Goal: Navigation & Orientation: Find specific page/section

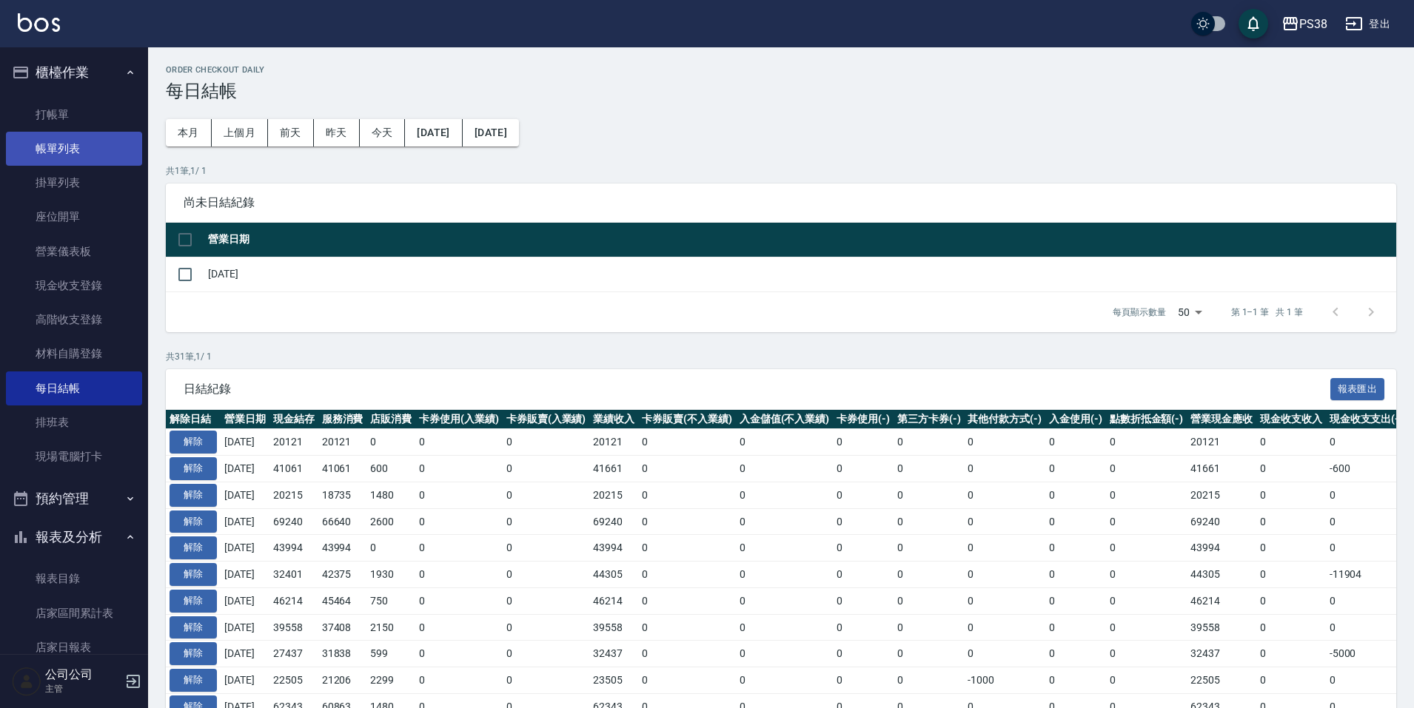
click at [67, 146] on link "帳單列表" at bounding box center [74, 149] width 136 height 34
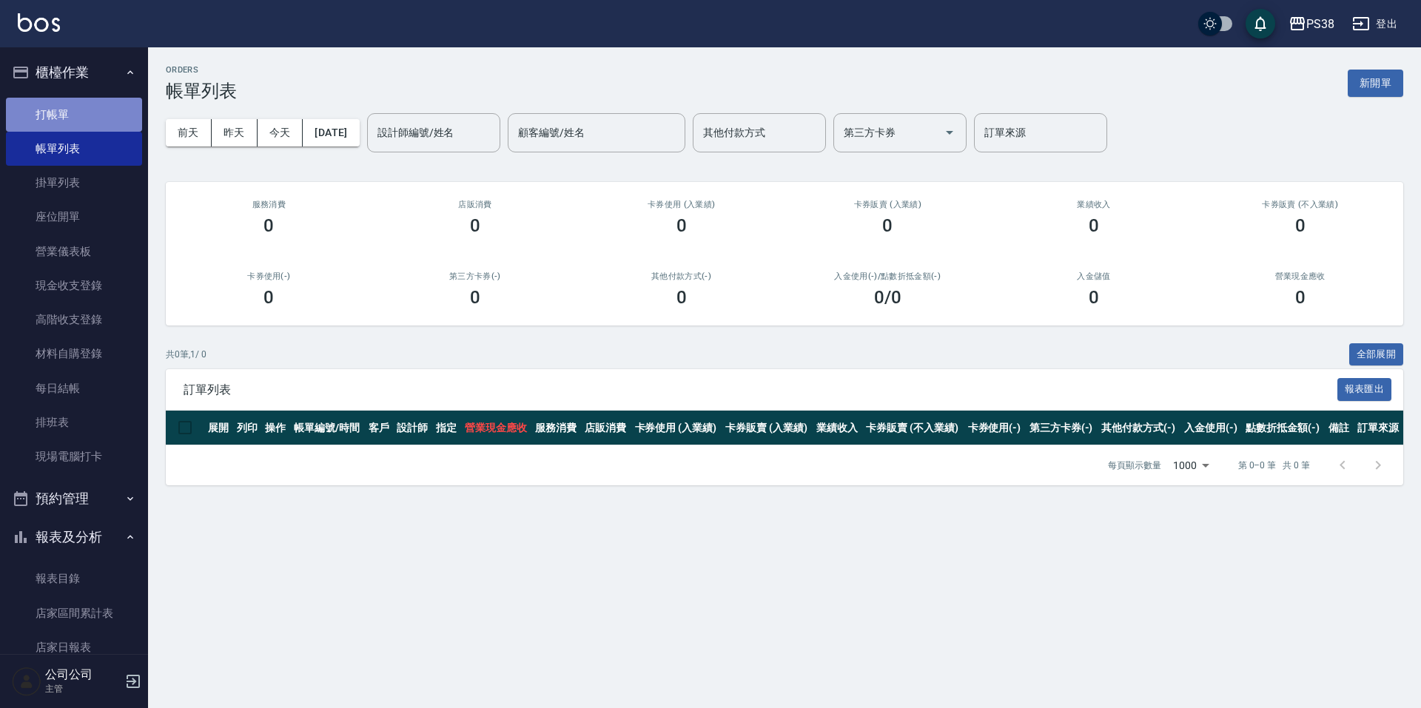
click at [115, 118] on link "打帳單" at bounding box center [74, 115] width 136 height 34
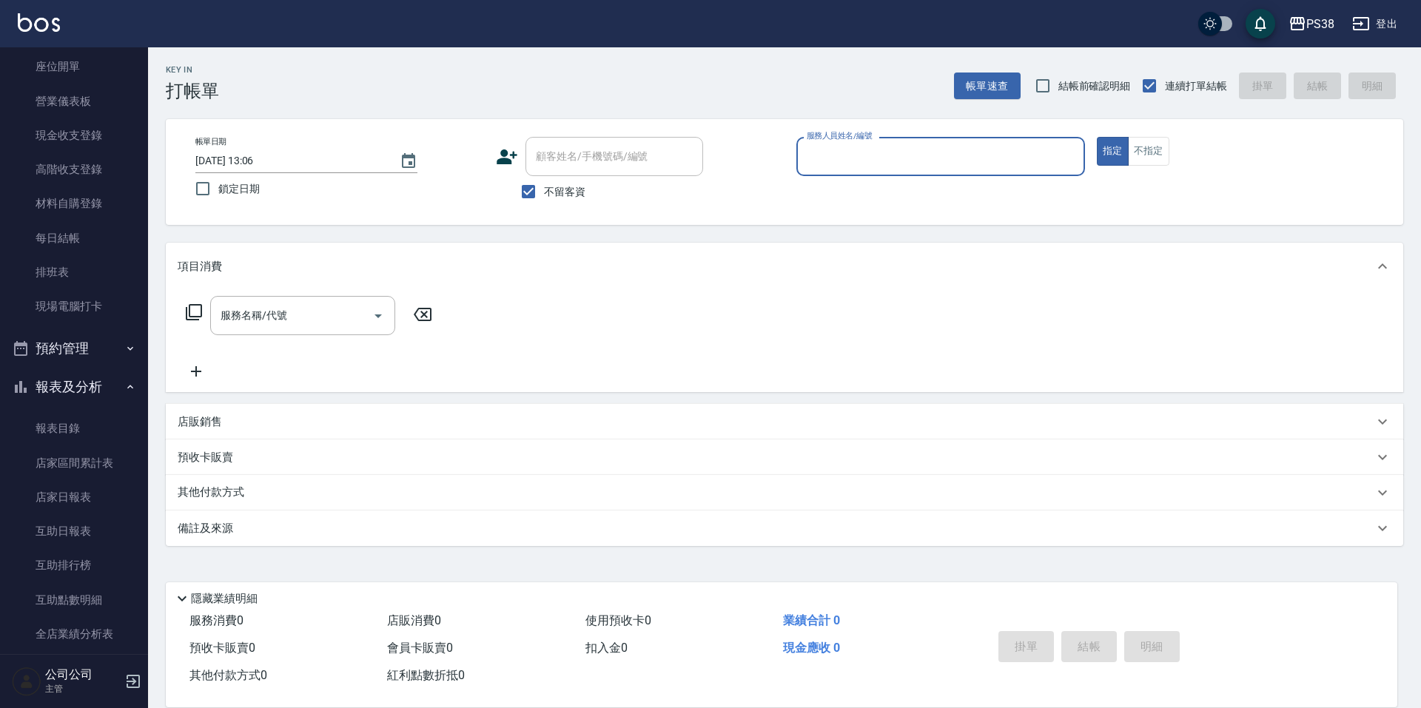
scroll to position [370, 0]
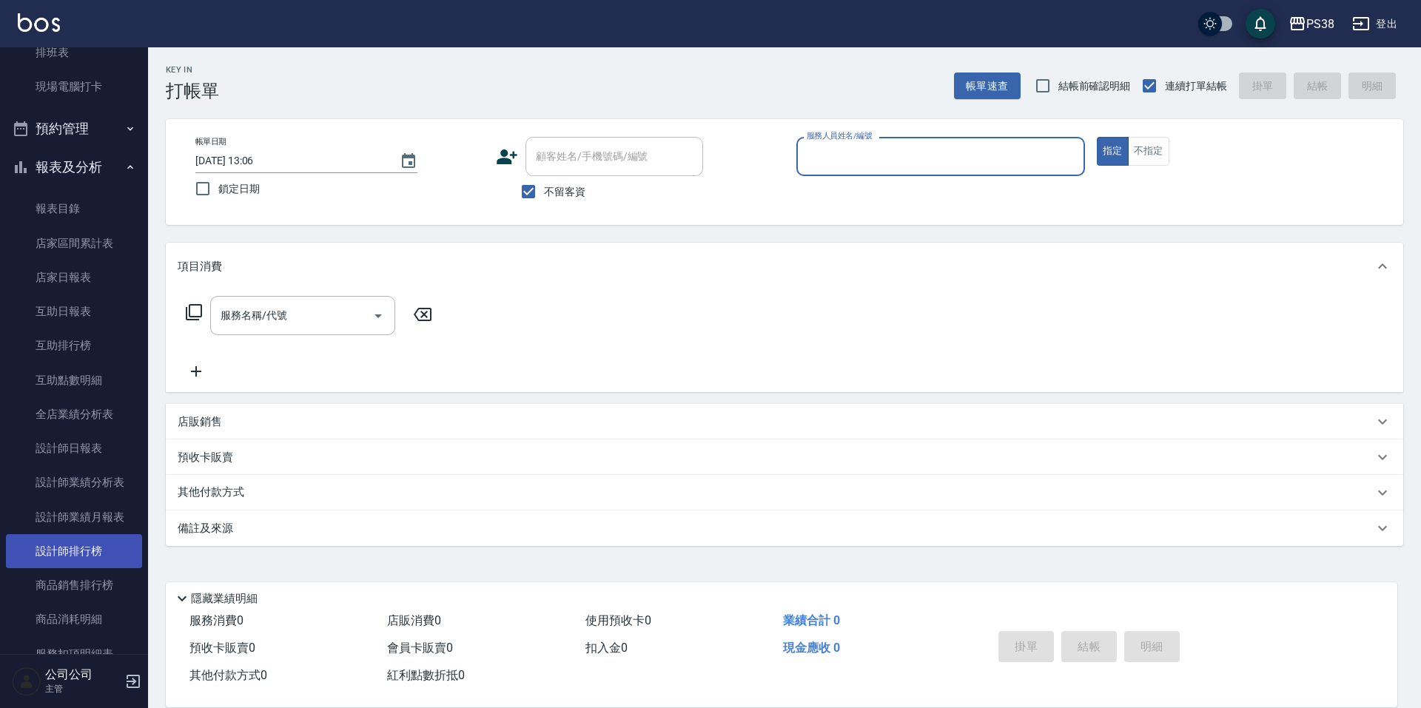
click at [117, 547] on link "設計師排行榜" at bounding box center [74, 551] width 136 height 34
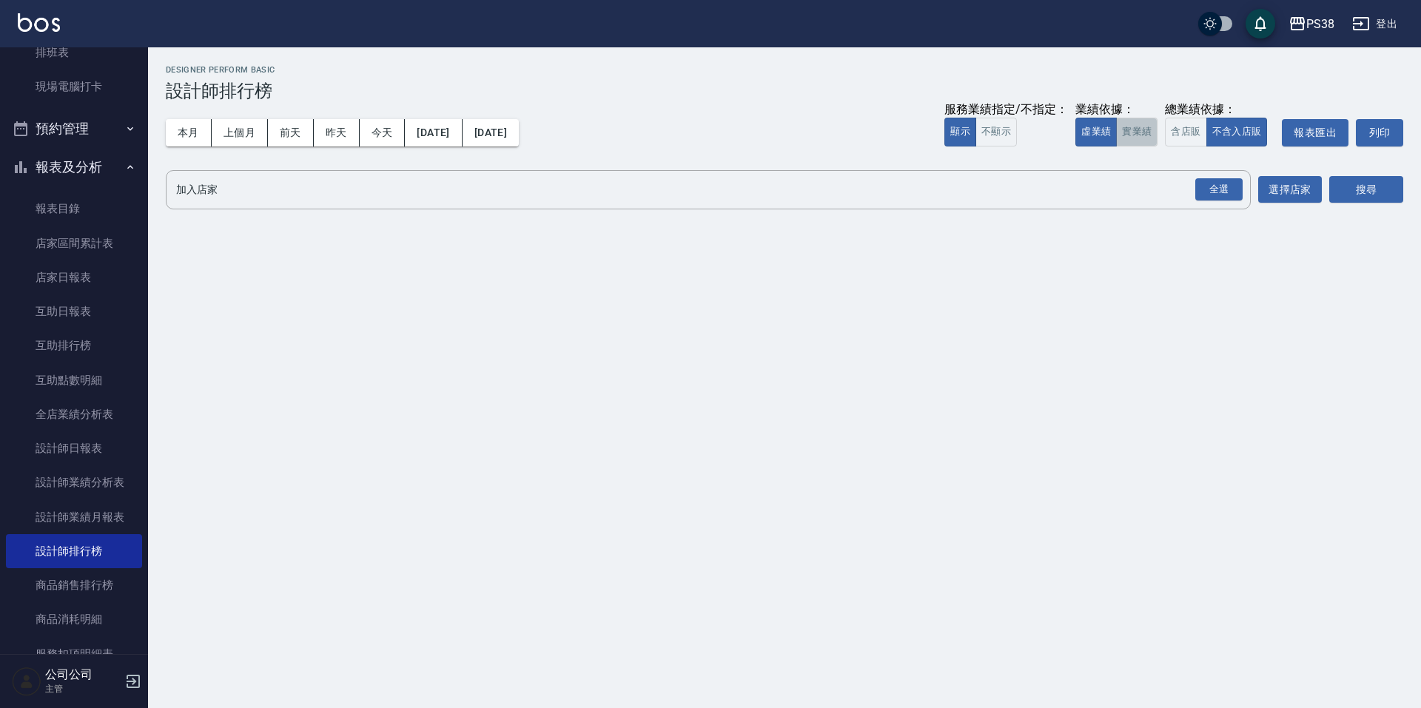
click at [1144, 130] on button "實業績" at bounding box center [1136, 132] width 41 height 29
click at [1222, 192] on div "全選" at bounding box center [1218, 189] width 47 height 23
click at [1367, 186] on button "搜尋" at bounding box center [1366, 190] width 74 height 27
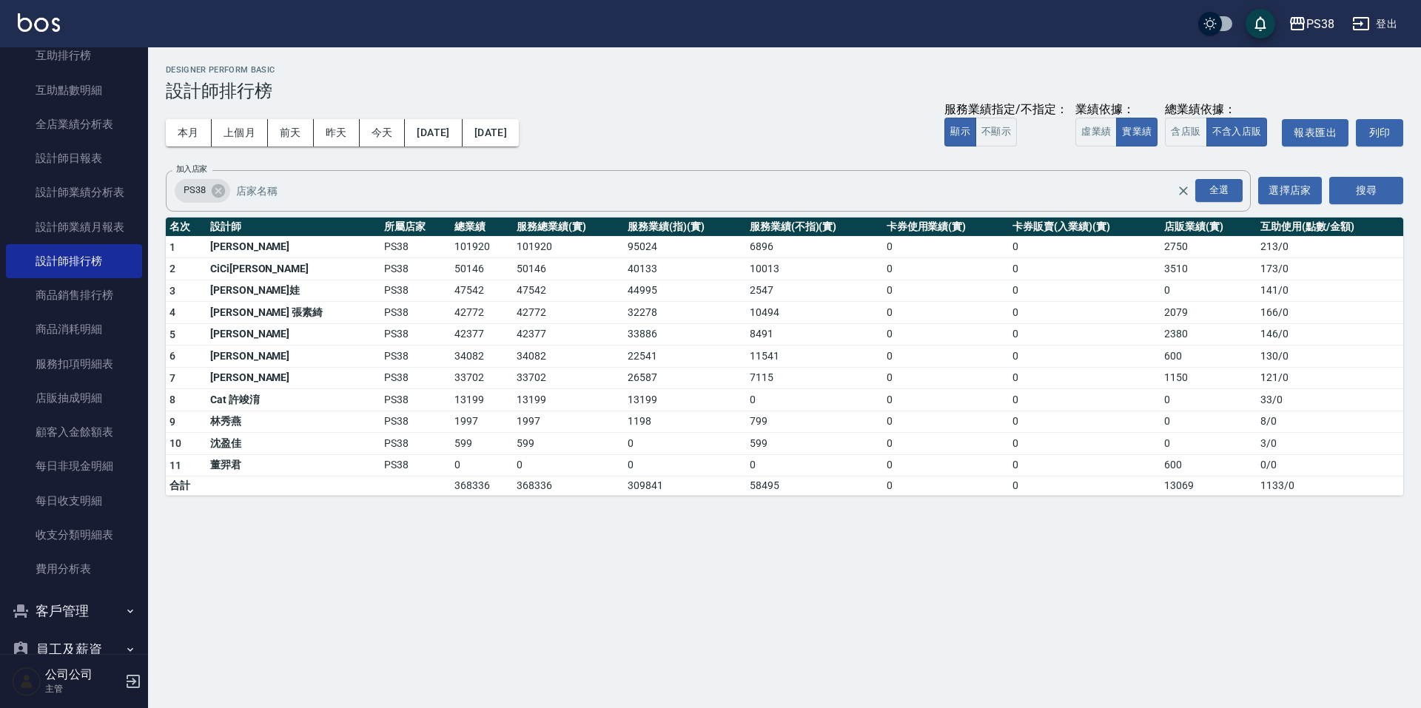
scroll to position [807, 0]
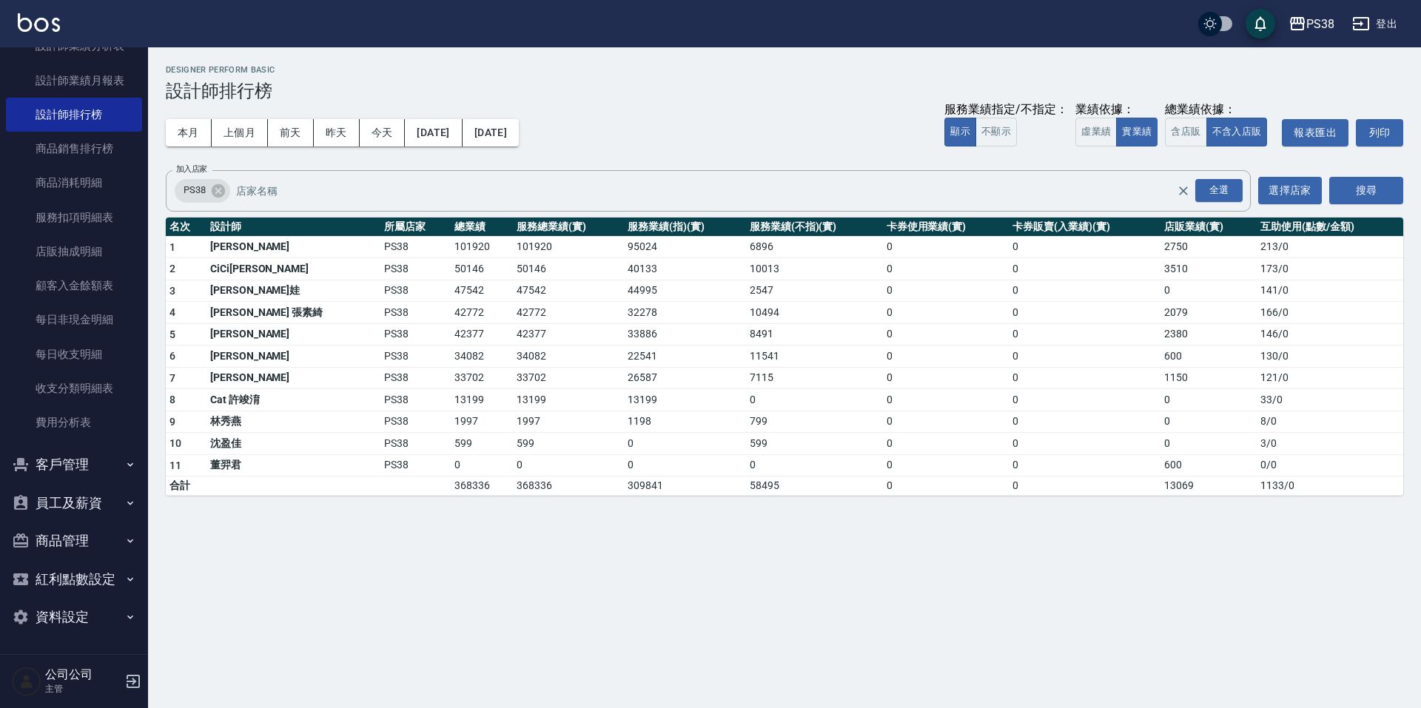
click at [102, 464] on button "客戶管理" at bounding box center [74, 465] width 136 height 38
click at [93, 625] on button "員工及薪資" at bounding box center [74, 618] width 136 height 38
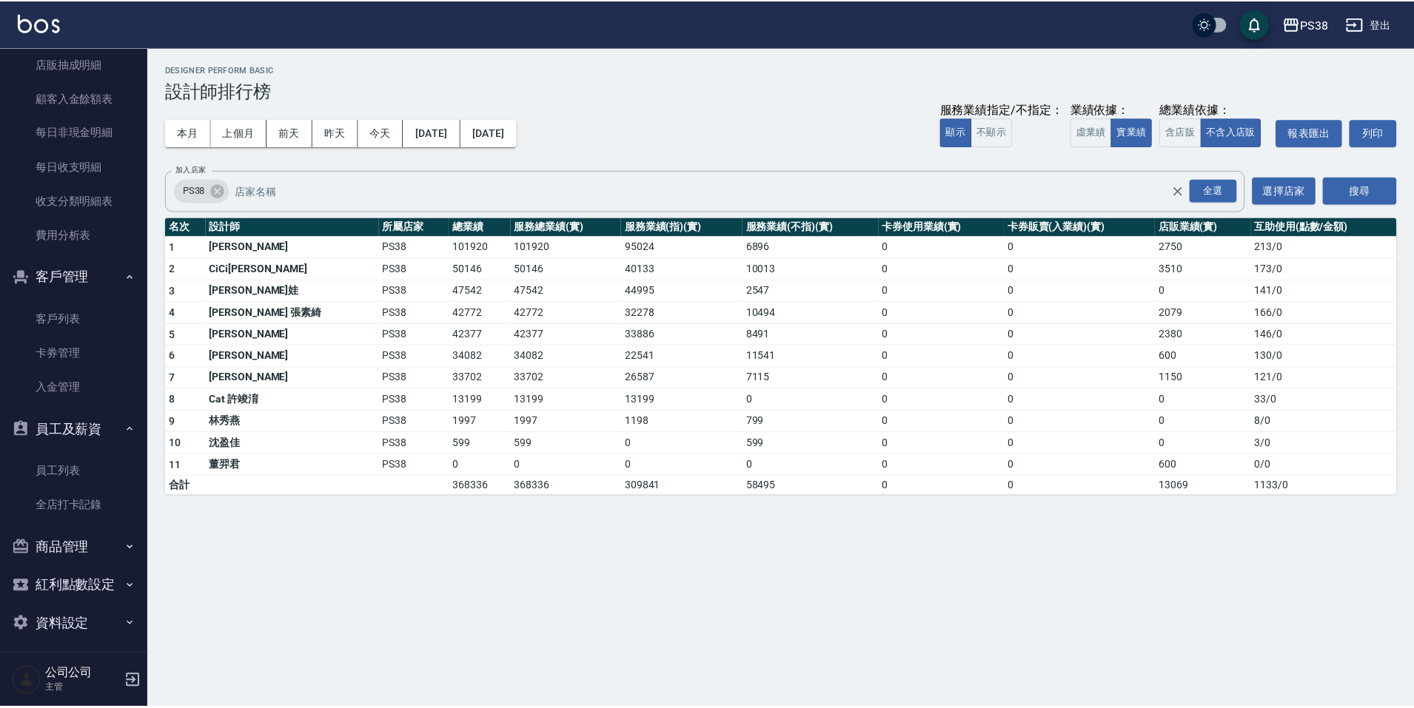
scroll to position [1001, 0]
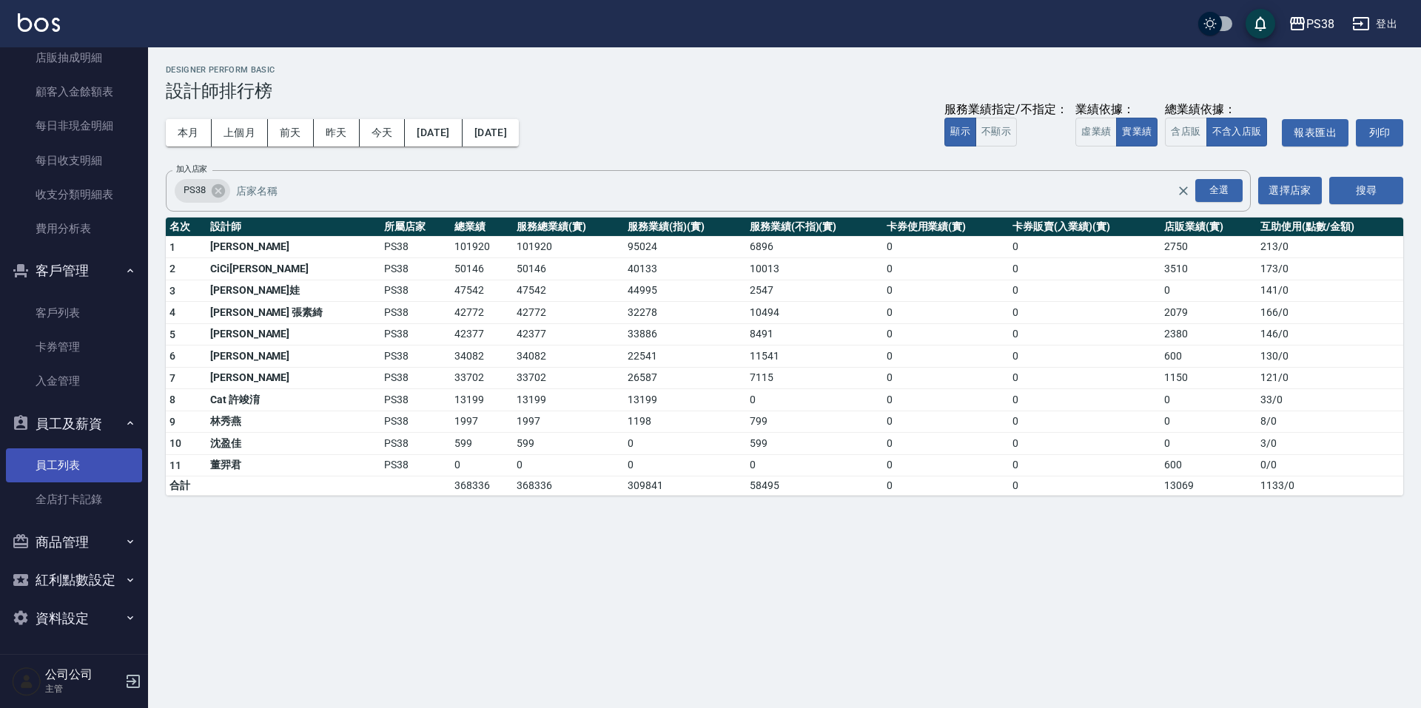
click at [107, 462] on link "員工列表" at bounding box center [74, 465] width 136 height 34
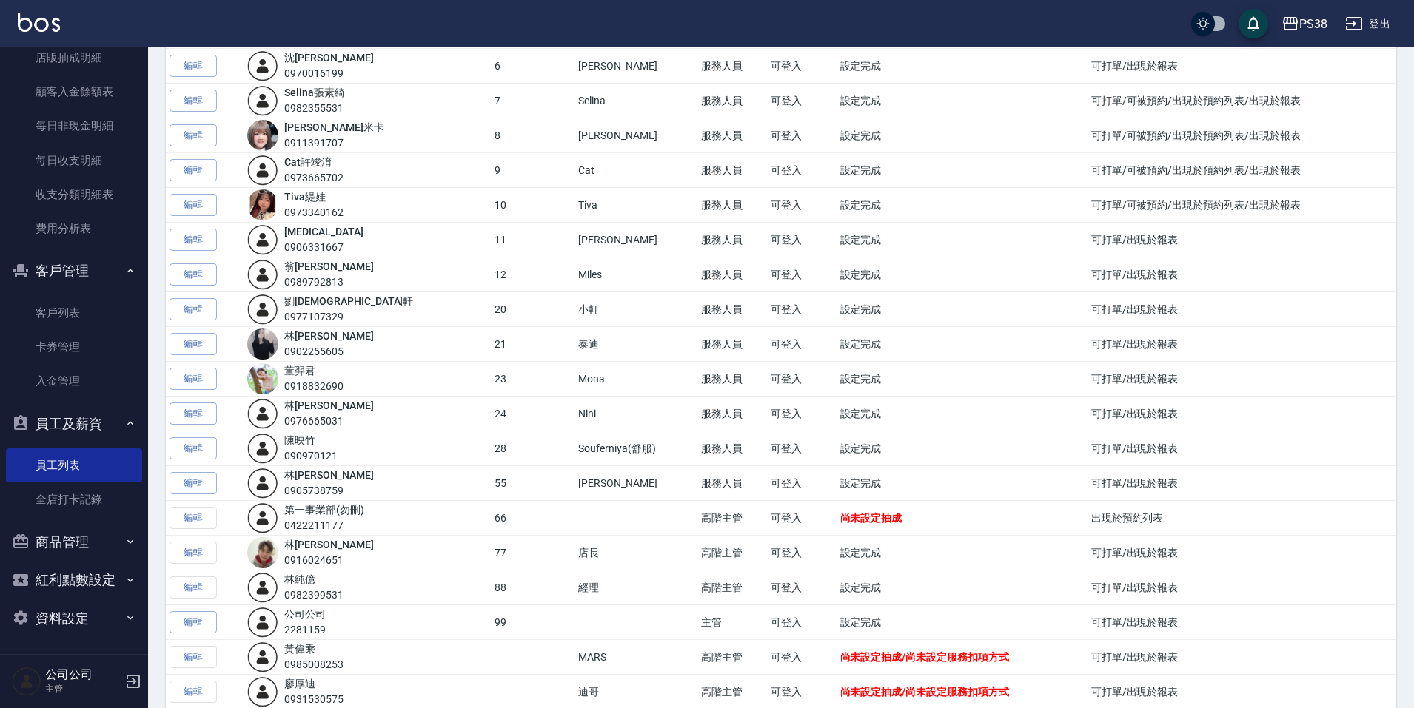
scroll to position [227, 0]
